Goal: Navigation & Orientation: Find specific page/section

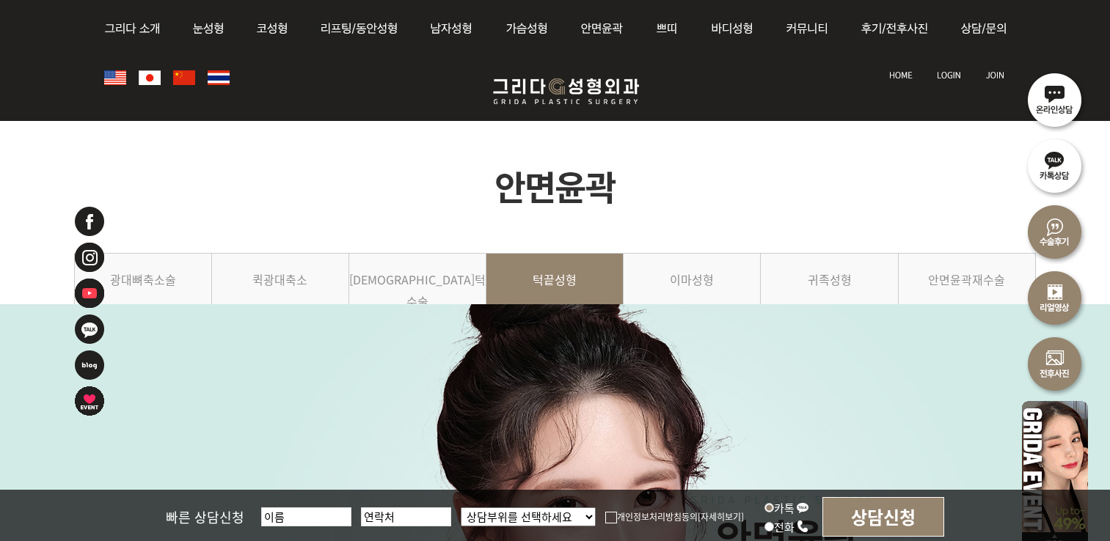
scroll to position [367, 0]
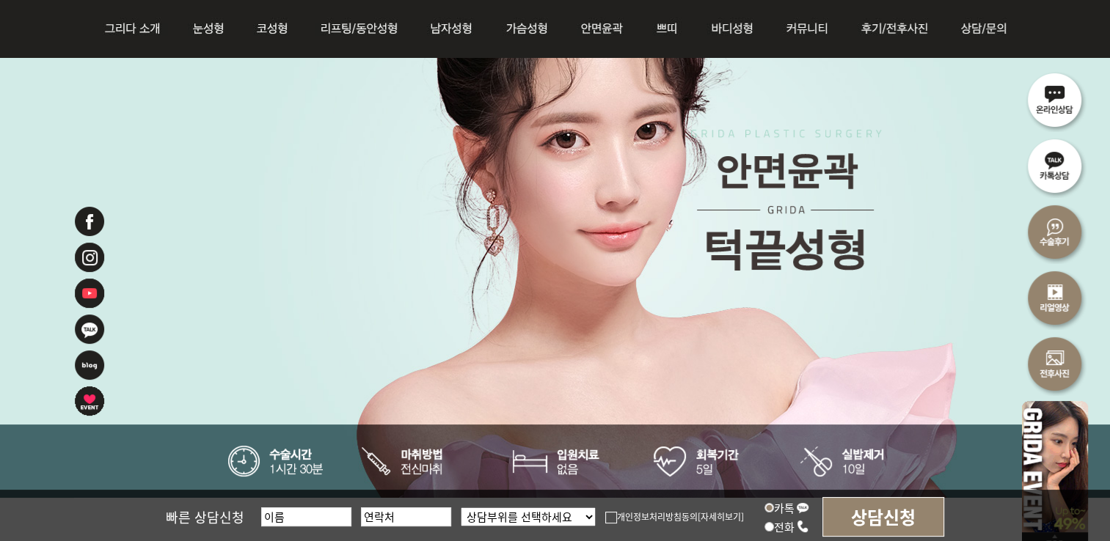
click at [568, 184] on img at bounding box center [556, 233] width 964 height 560
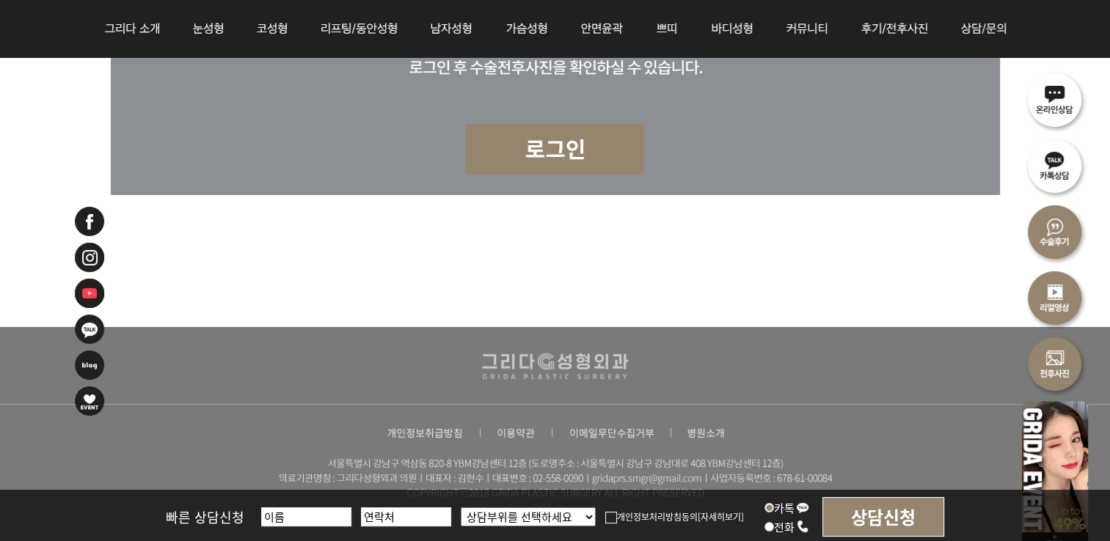
scroll to position [8666, 0]
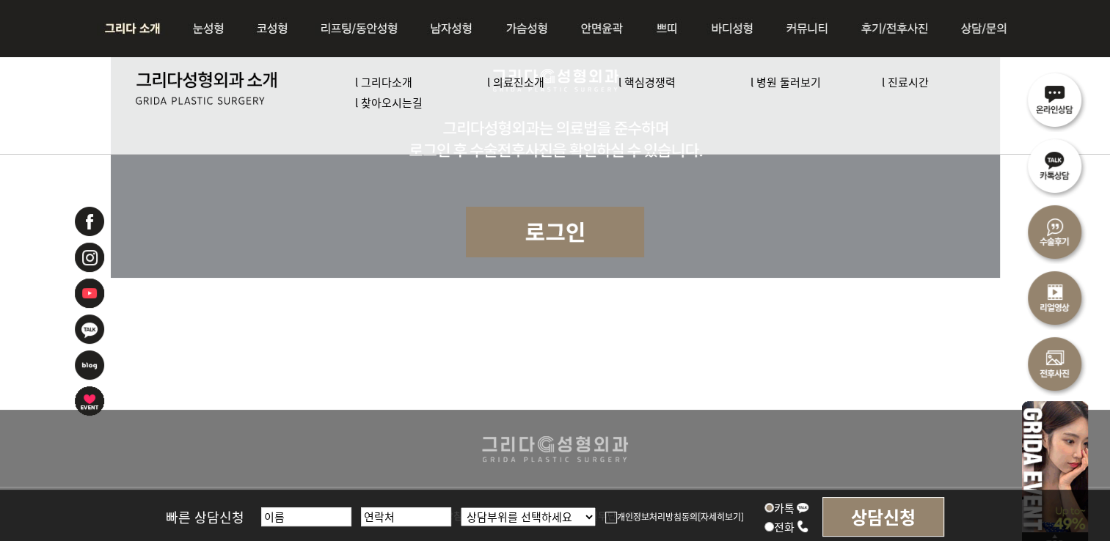
click at [518, 87] on link "l 의료진소개" at bounding box center [515, 81] width 57 height 15
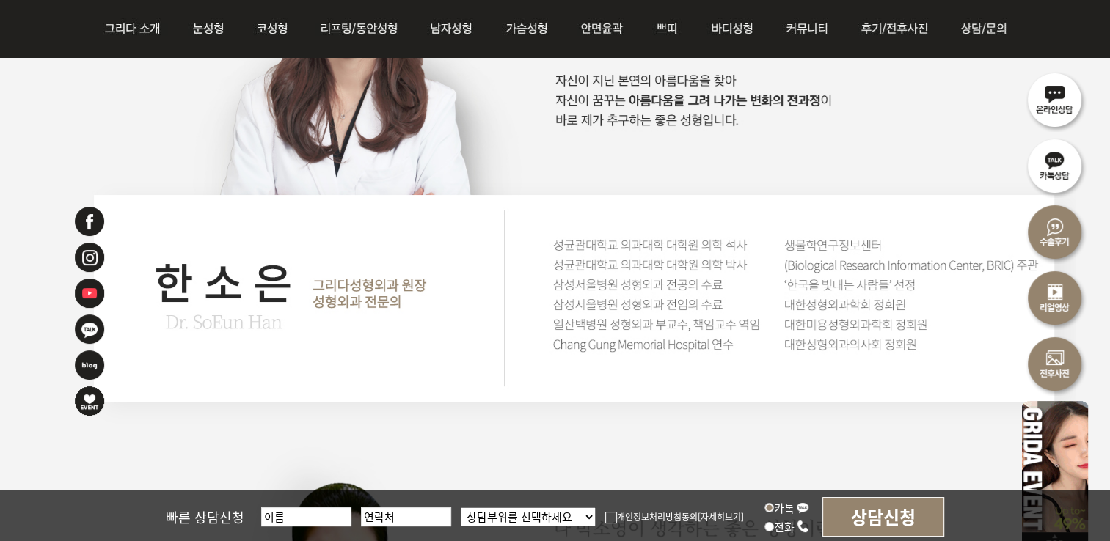
scroll to position [2567, 0]
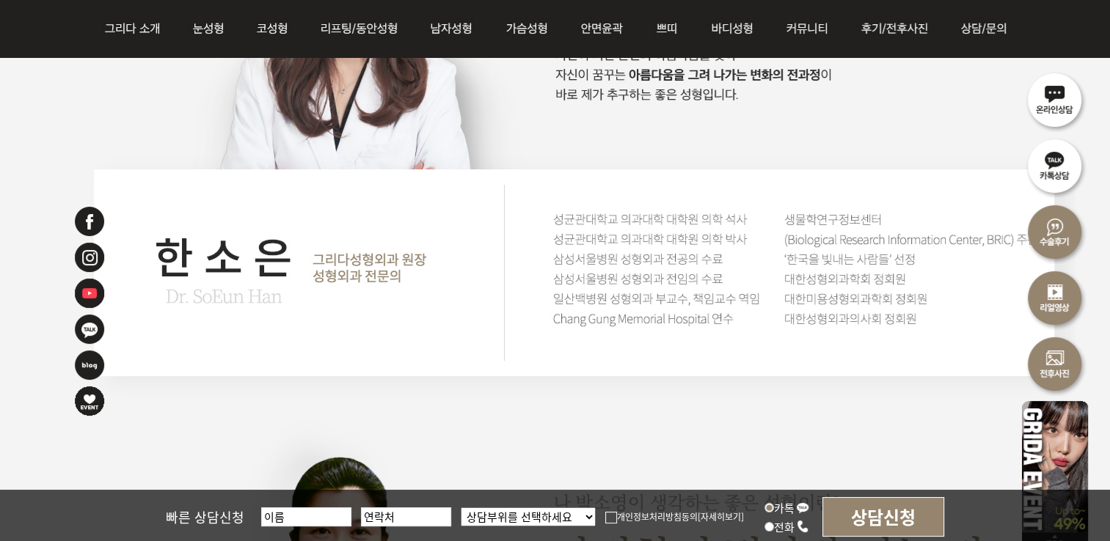
click at [1058, 433] on img at bounding box center [1055, 464] width 66 height 136
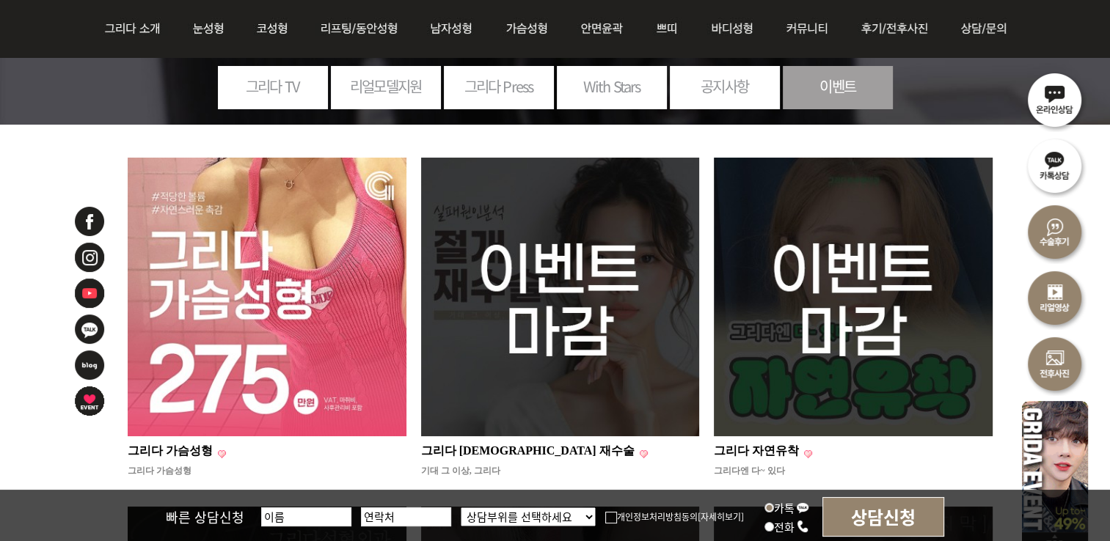
scroll to position [147, 0]
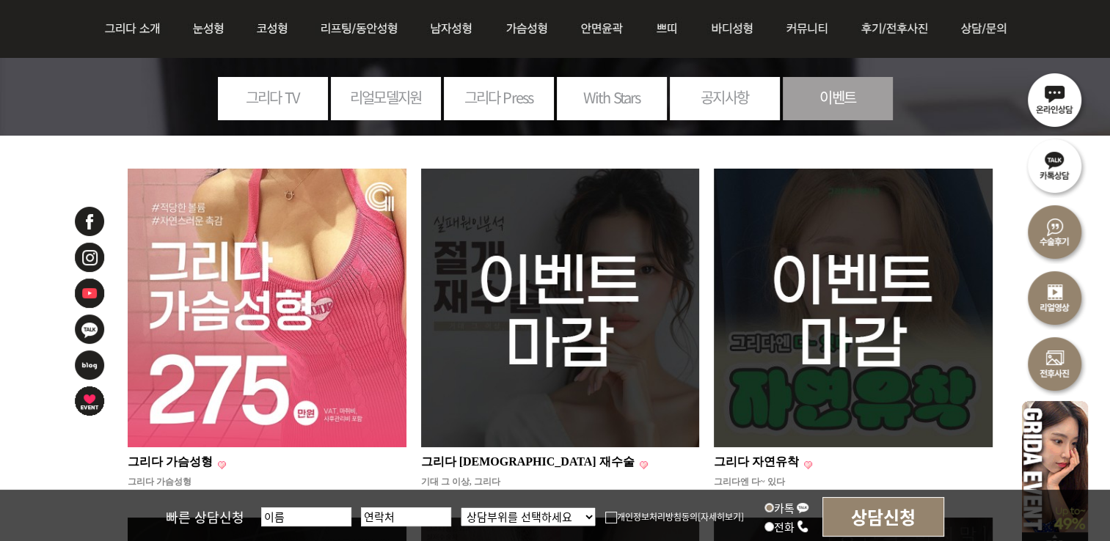
click at [186, 461] on p "그리다 가슴성형" at bounding box center [170, 462] width 85 height 15
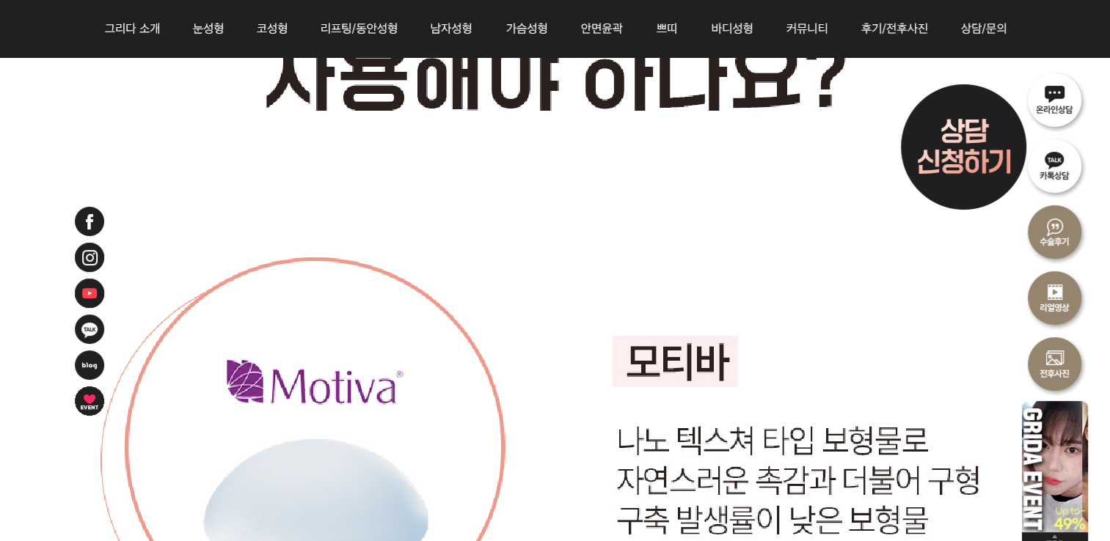
scroll to position [6307, 0]
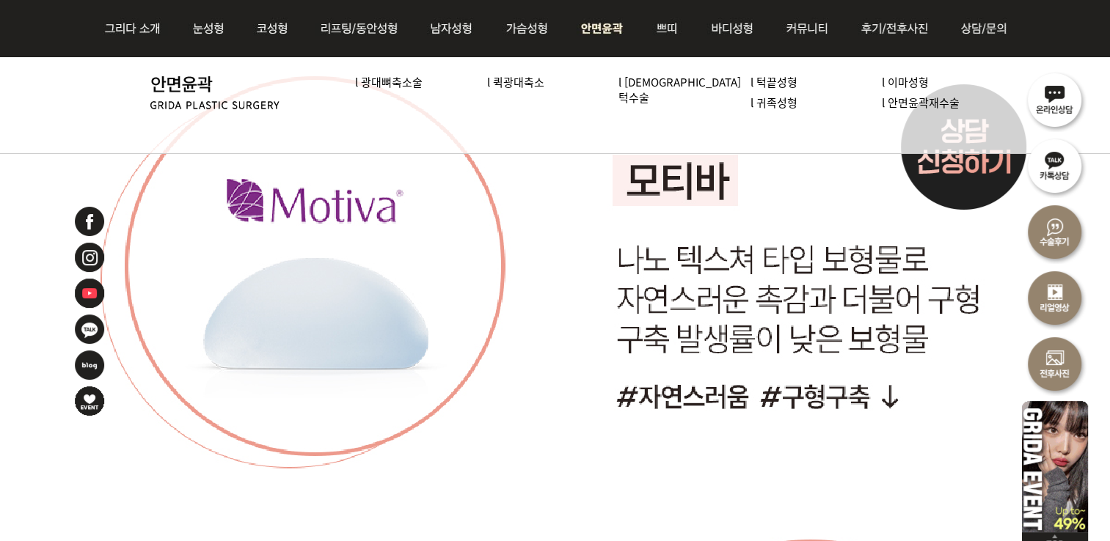
click at [512, 81] on link "l 퀵광대축소" at bounding box center [515, 81] width 57 height 15
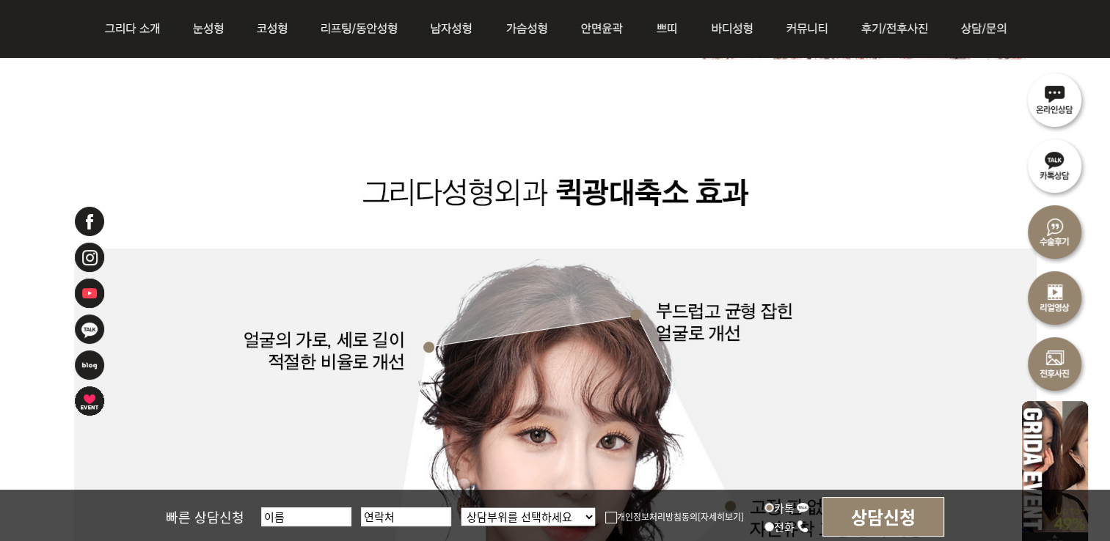
scroll to position [3373, 0]
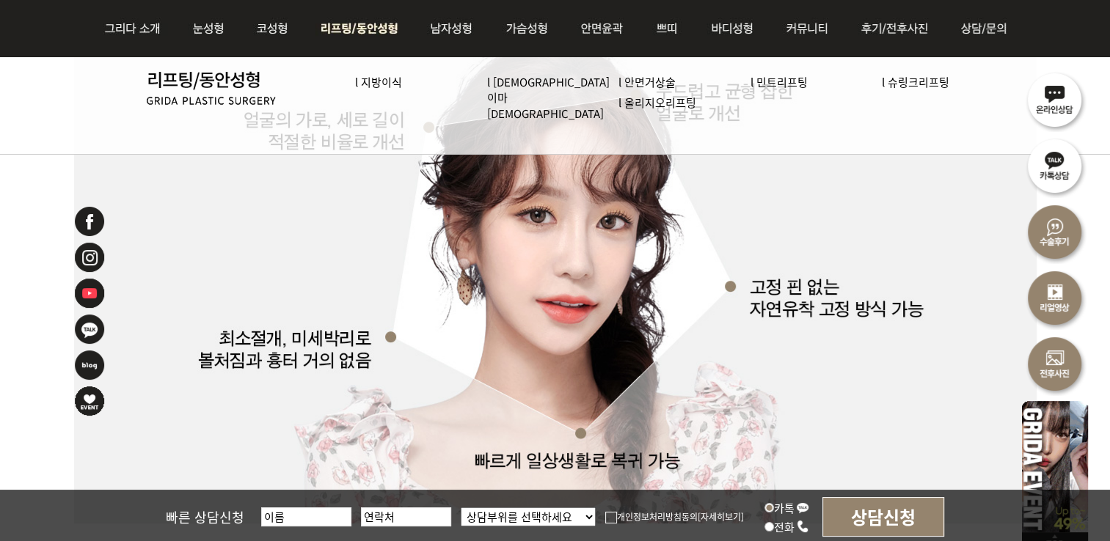
click at [903, 87] on link "l 슈링크리프팅" at bounding box center [914, 81] width 67 height 15
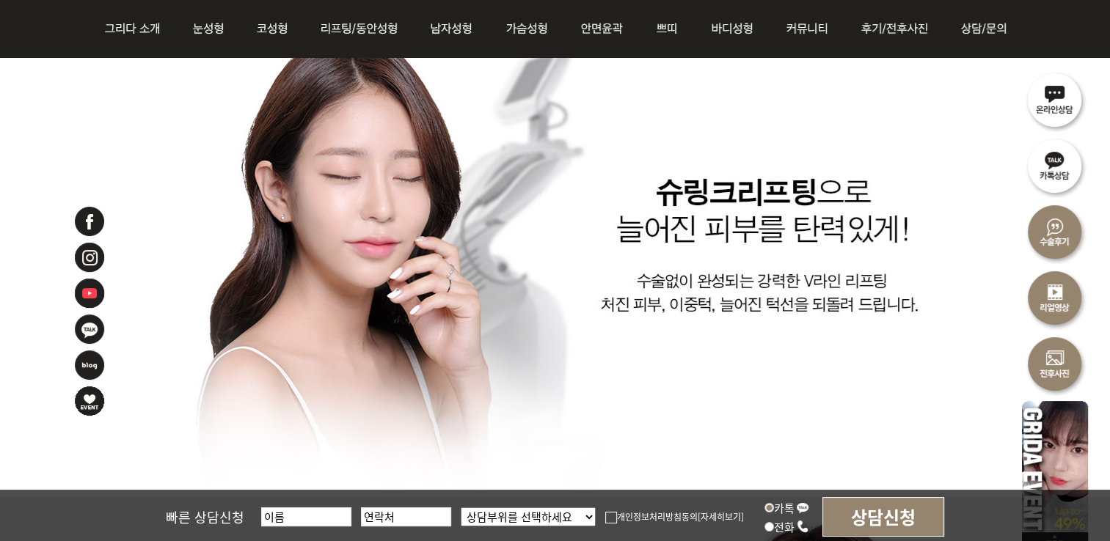
scroll to position [2127, 0]
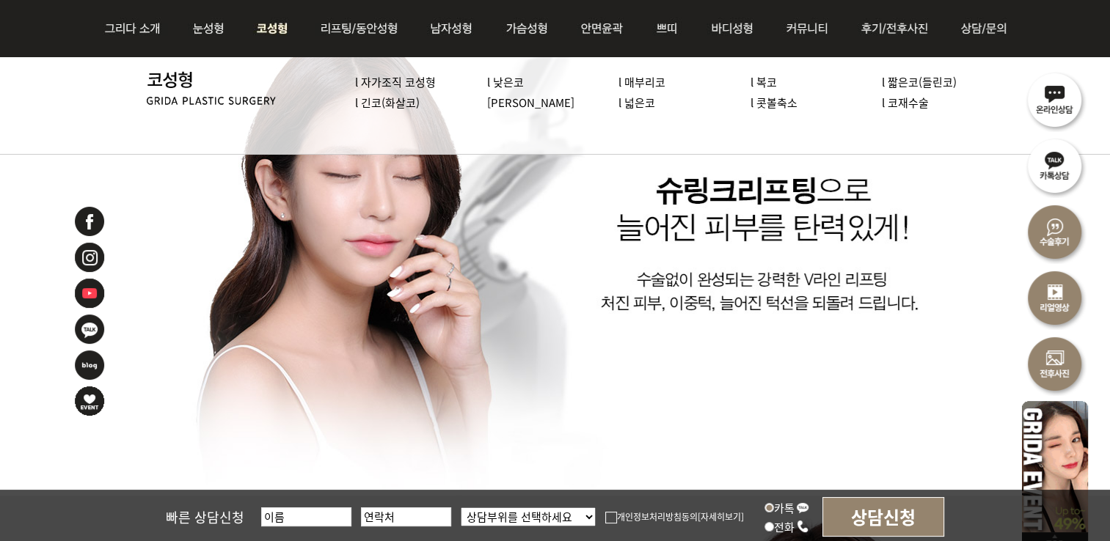
click at [402, 83] on link "l 자가조직 코성형" at bounding box center [395, 81] width 81 height 15
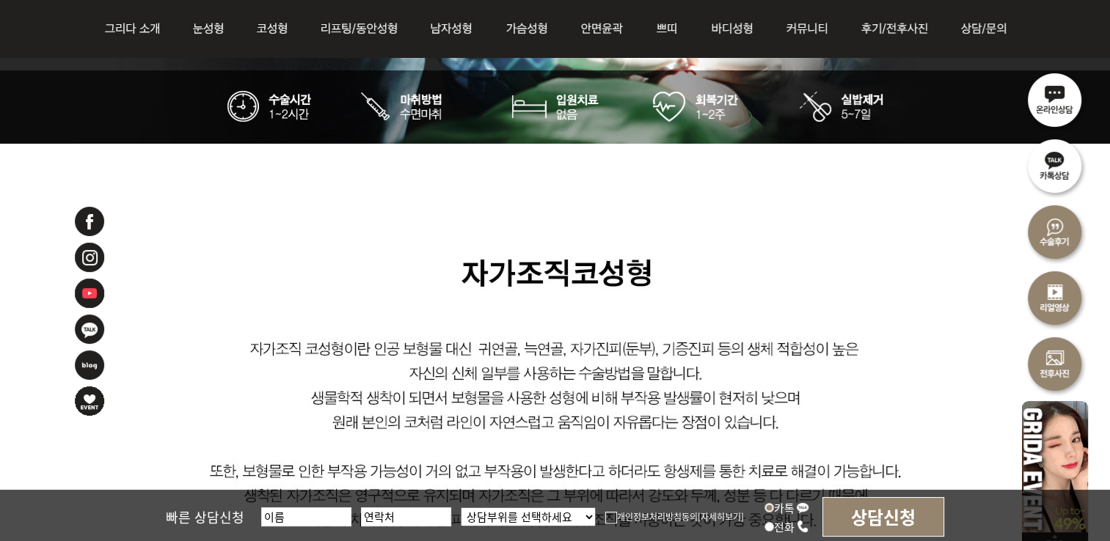
scroll to position [733, 0]
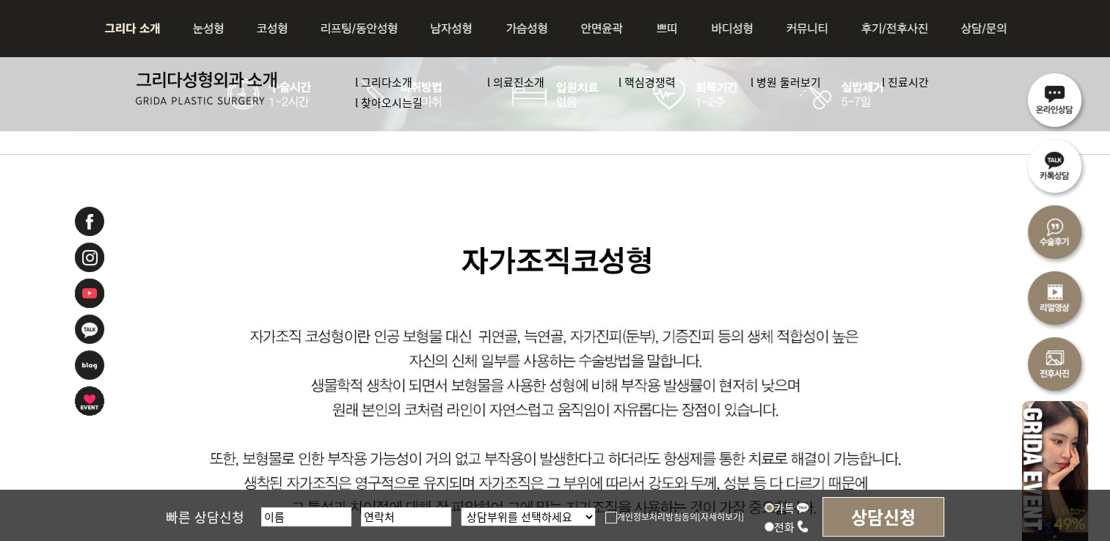
click at [516, 84] on link "l 의료진소개" at bounding box center [515, 81] width 57 height 15
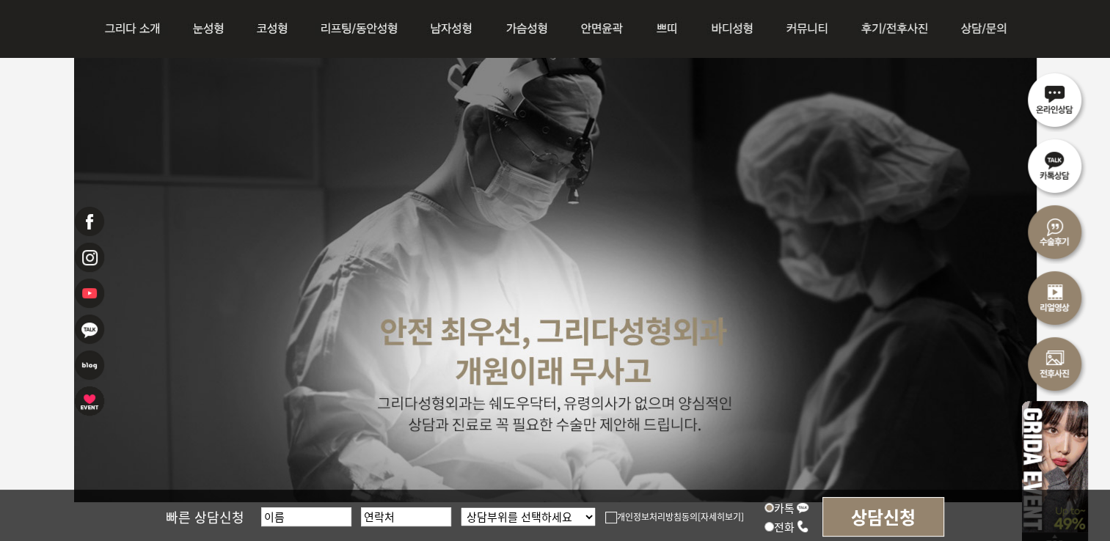
scroll to position [3667, 0]
